Goal: Task Accomplishment & Management: Complete application form

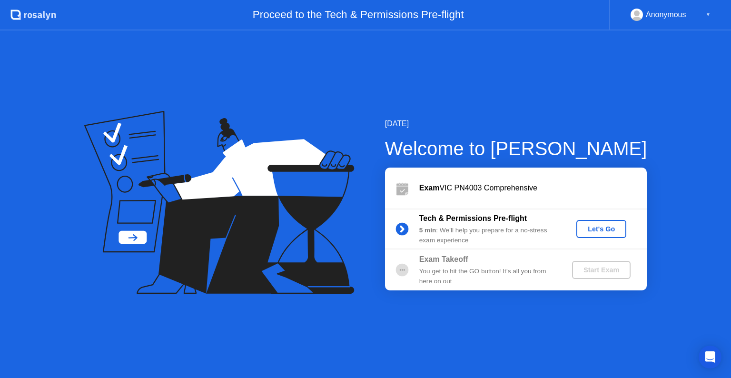
click at [607, 231] on div "Let's Go" at bounding box center [601, 229] width 42 height 8
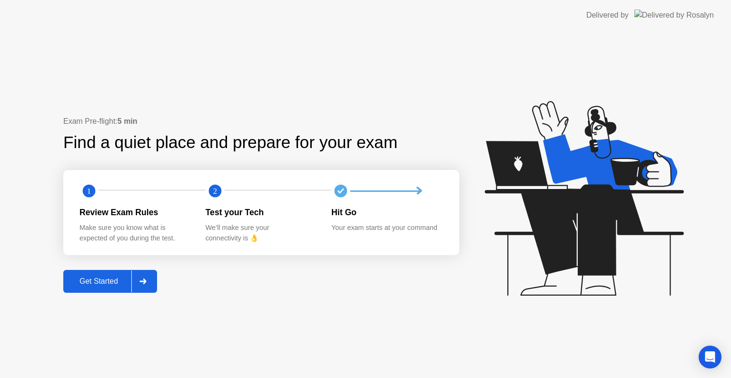
click at [90, 284] on div "Get Started" at bounding box center [98, 281] width 65 height 9
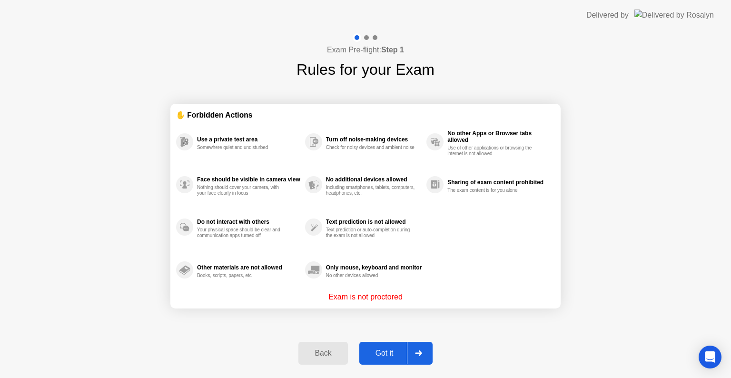
click at [395, 349] on div "Got it" at bounding box center [384, 353] width 45 height 9
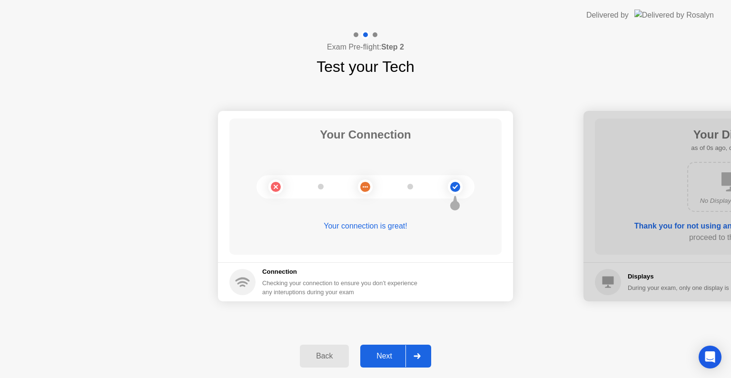
click at [395, 349] on button "Next" at bounding box center [395, 356] width 71 height 23
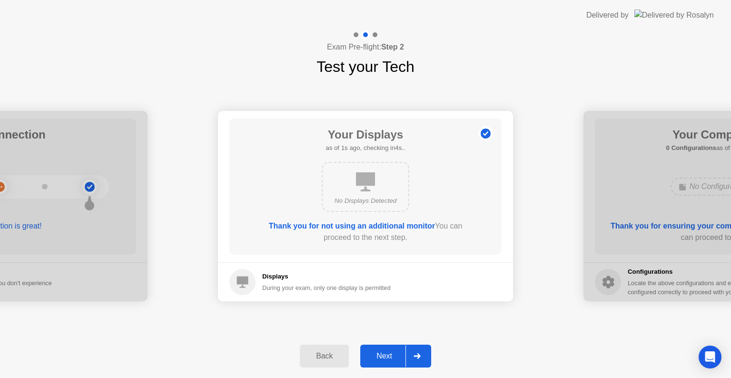
click at [395, 349] on button "Next" at bounding box center [395, 356] width 71 height 23
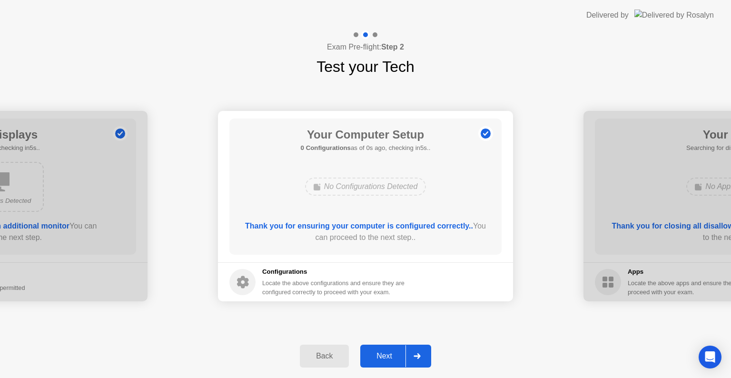
click at [395, 349] on button "Next" at bounding box center [395, 356] width 71 height 23
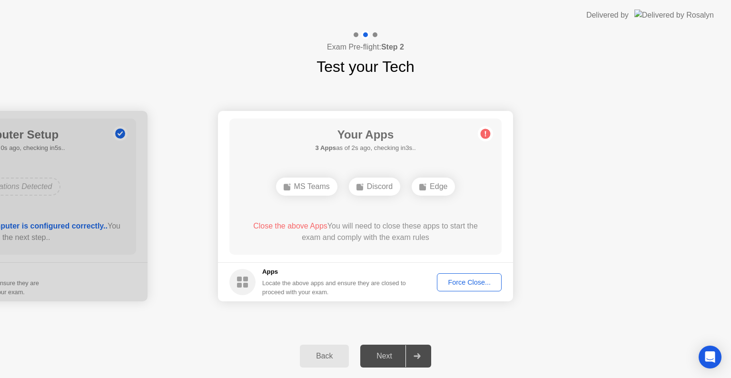
click at [453, 278] on div "Force Close..." at bounding box center [469, 282] width 58 height 8
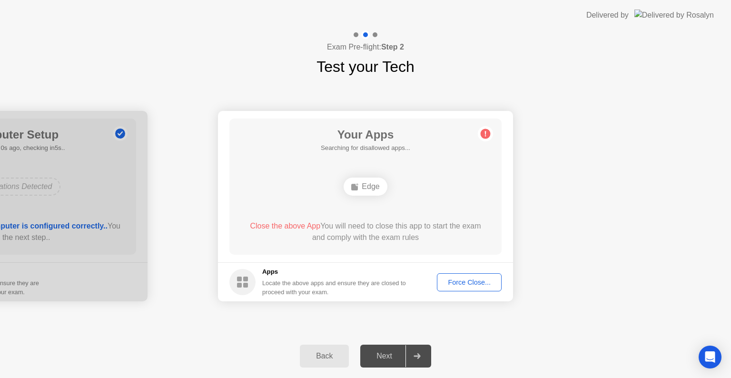
click at [327, 352] on div "Back" at bounding box center [324, 356] width 43 height 9
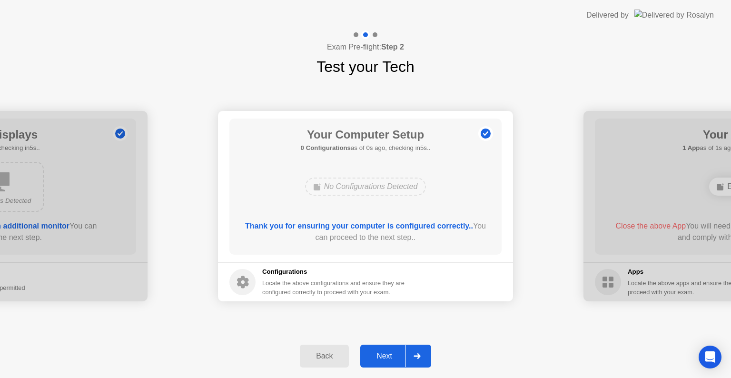
click at [386, 355] on div "Next" at bounding box center [384, 356] width 42 height 9
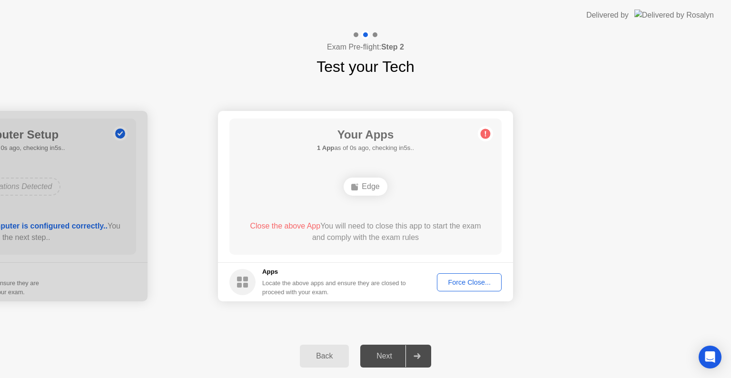
click at [464, 279] on div "Force Close..." at bounding box center [469, 282] width 58 height 8
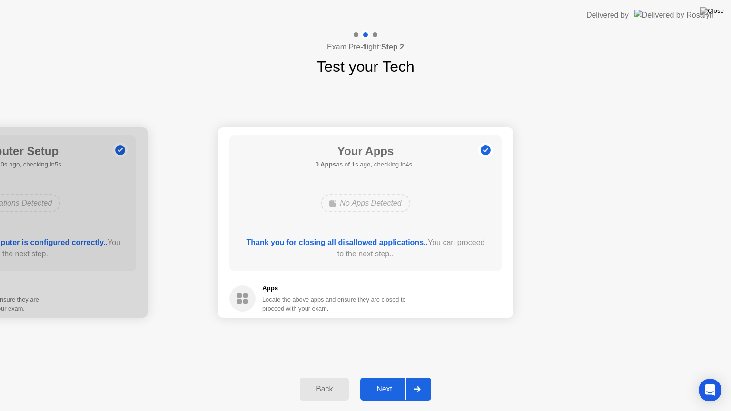
click at [388, 377] on div "Next" at bounding box center [384, 389] width 42 height 9
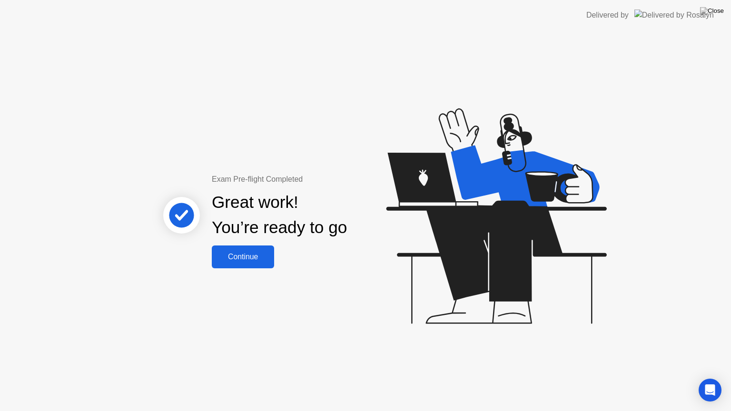
click at [247, 261] on div "Continue" at bounding box center [243, 257] width 57 height 9
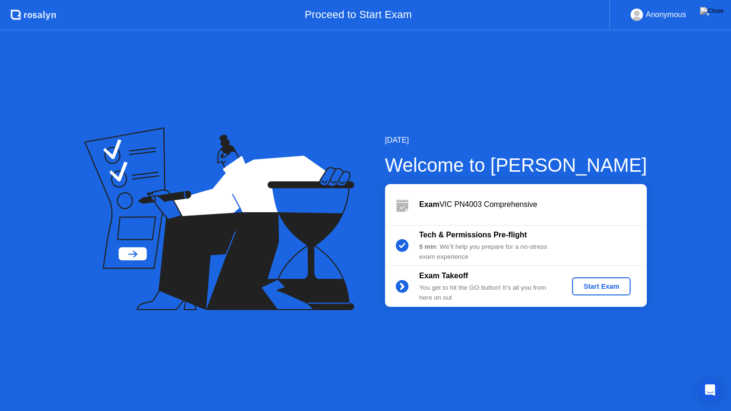
click at [603, 285] on div "Start Exam" at bounding box center [601, 287] width 51 height 8
